Goal: Find contact information: Obtain details needed to contact an individual or organization

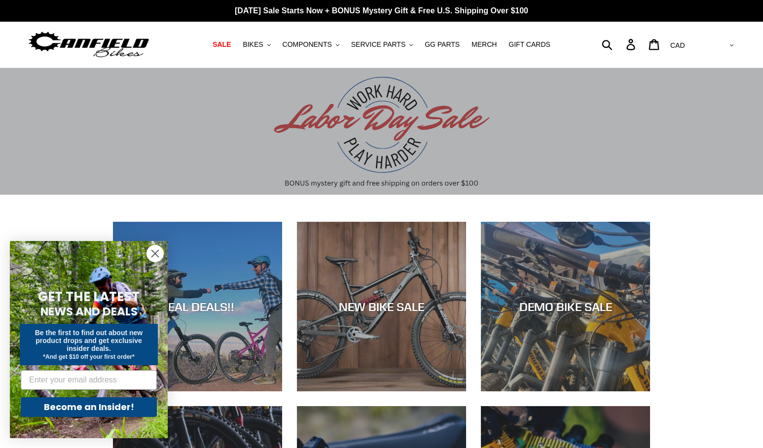
click at [154, 248] on circle "Close dialog" at bounding box center [155, 254] width 16 height 16
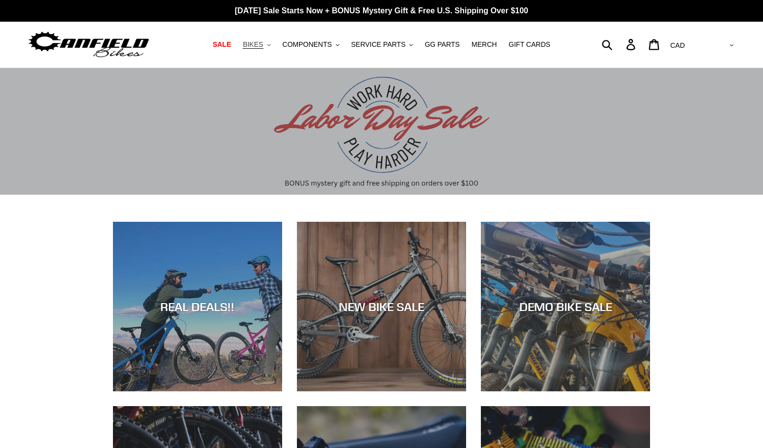
click at [263, 44] on span "BIKES" at bounding box center [253, 44] width 20 height 8
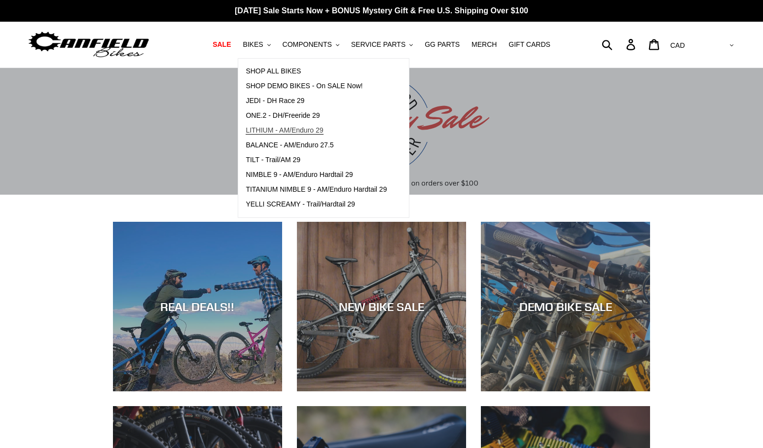
click at [301, 131] on span "LITHIUM - AM/Enduro 29" at bounding box center [284, 130] width 77 height 8
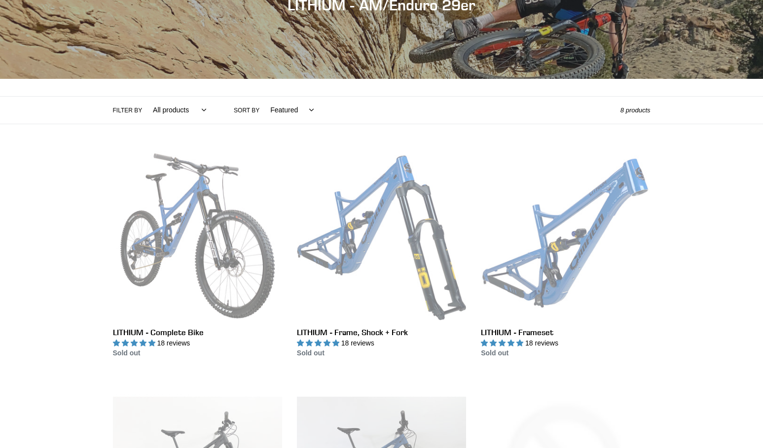
scroll to position [140, 0]
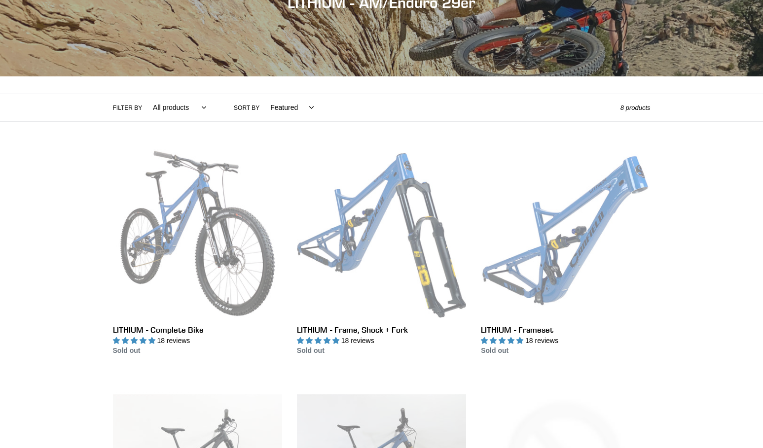
click at [57, 299] on div "Collection: LITHIUM - AM/Enduro 29er Filter by All products 29er BFCM23 BFCM24 …" at bounding box center [381, 377] width 763 height 899
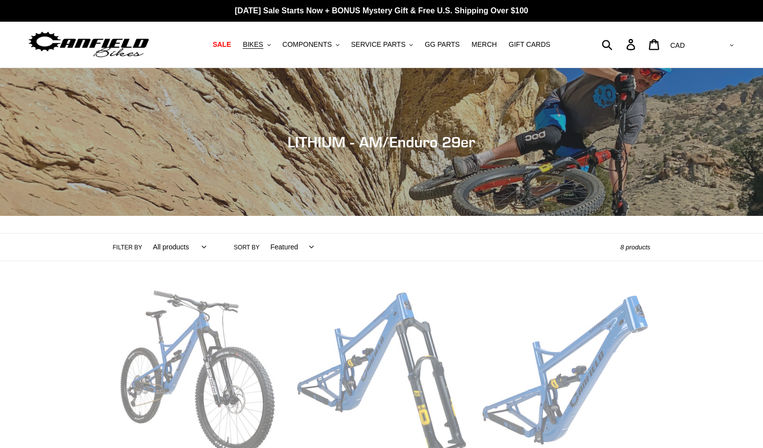
scroll to position [0, 0]
click at [395, 44] on span "SERVICE PARTS" at bounding box center [378, 44] width 54 height 8
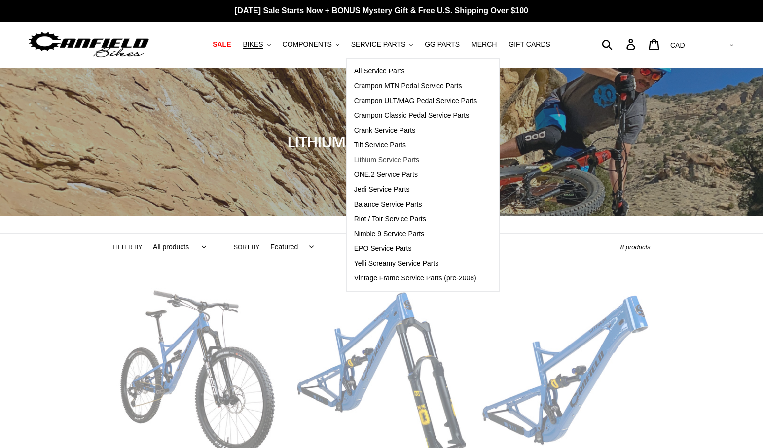
click at [404, 161] on span "Lithium Service Parts" at bounding box center [386, 160] width 65 height 8
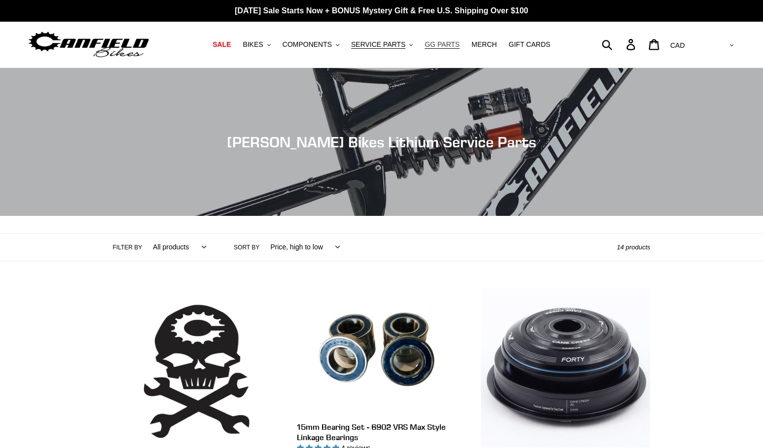
click at [443, 45] on span "GG PARTS" at bounding box center [442, 44] width 35 height 8
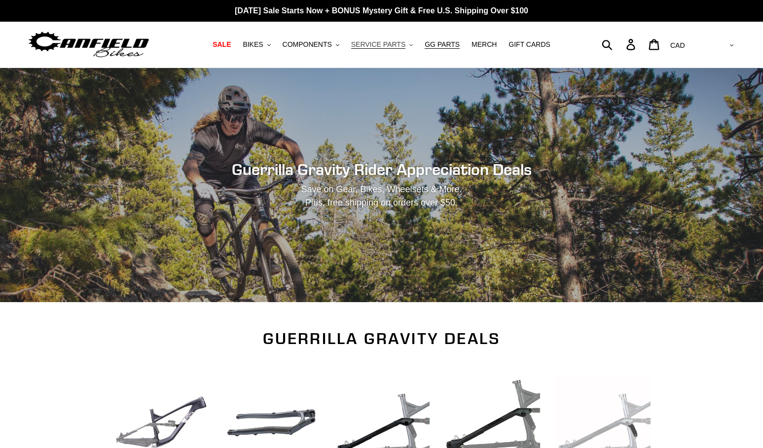
click at [381, 42] on span "SERVICE PARTS" at bounding box center [378, 44] width 54 height 8
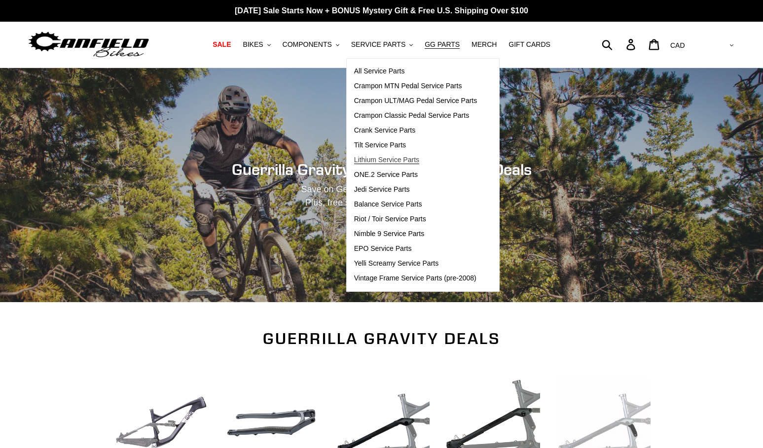
click at [385, 162] on span "Lithium Service Parts" at bounding box center [386, 160] width 65 height 8
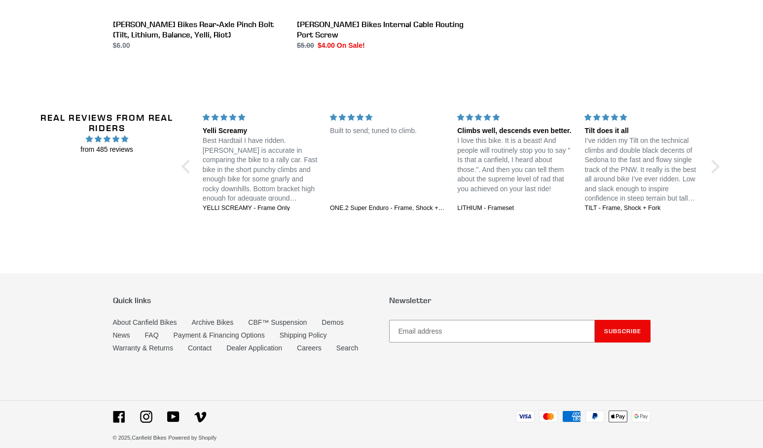
scroll to position [1386, 0]
click at [207, 345] on link "Contact" at bounding box center [200, 349] width 24 height 8
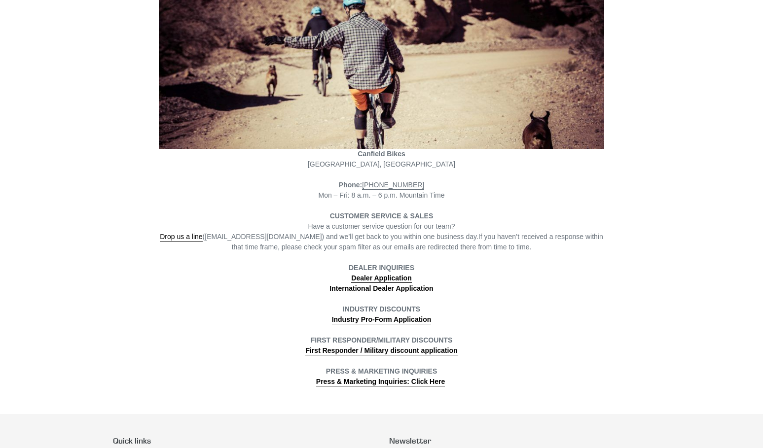
scroll to position [160, 0]
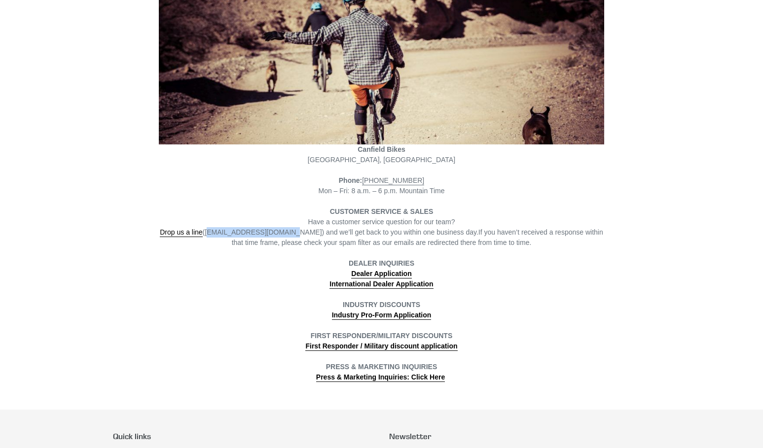
drag, startPoint x: 213, startPoint y: 234, endPoint x: 289, endPoint y: 236, distance: 76.5
click at [289, 236] on span "Drop us a line ([EMAIL_ADDRESS][DOMAIN_NAME]) and we’ll get back to you within …" at bounding box center [319, 232] width 319 height 9
copy span "[EMAIL_ADDRESS][DOMAIN_NAME]"
